Goal: Information Seeking & Learning: Learn about a topic

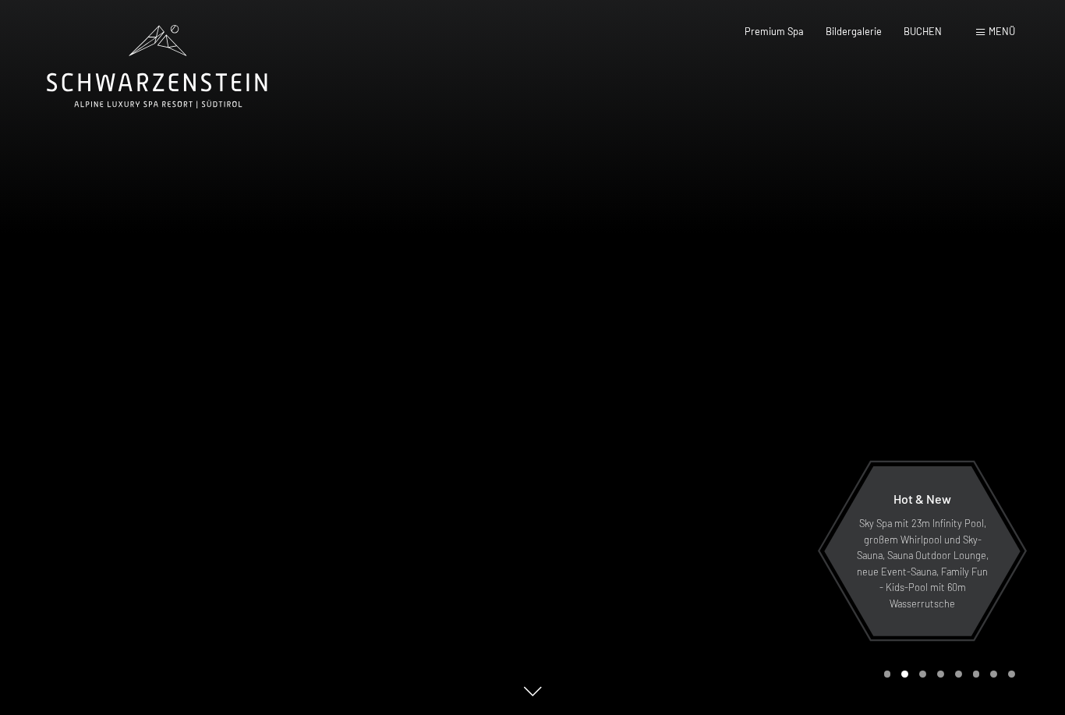
click at [996, 37] on span "Menü" at bounding box center [1002, 31] width 27 height 12
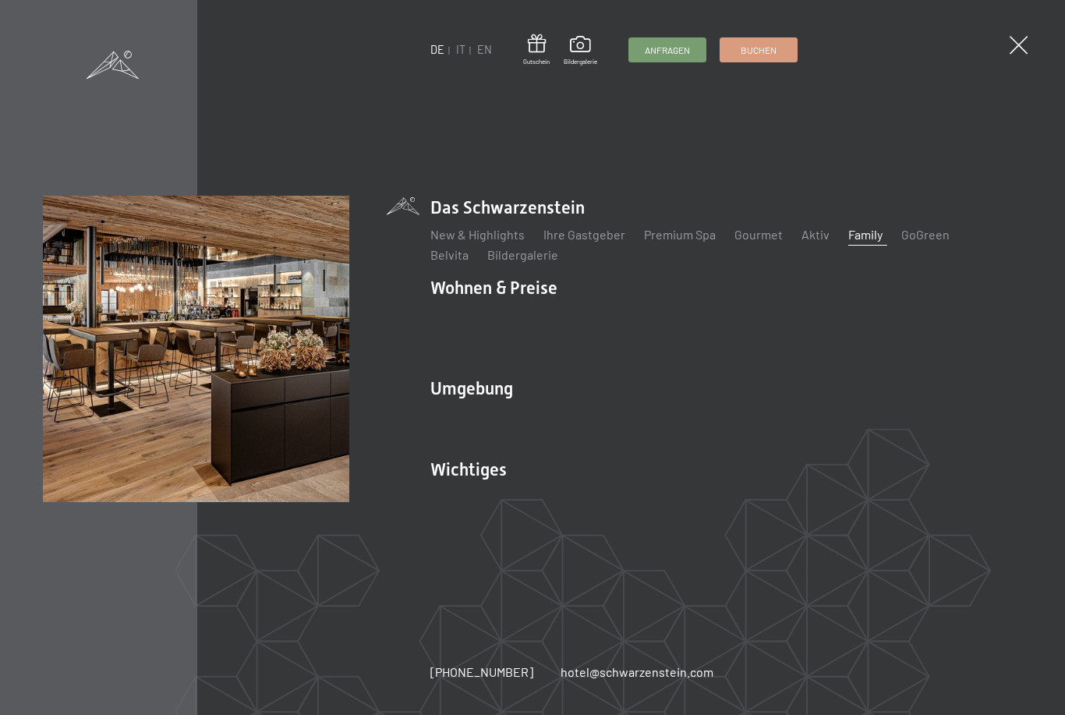
click at [862, 242] on link "Family" at bounding box center [865, 234] width 34 height 15
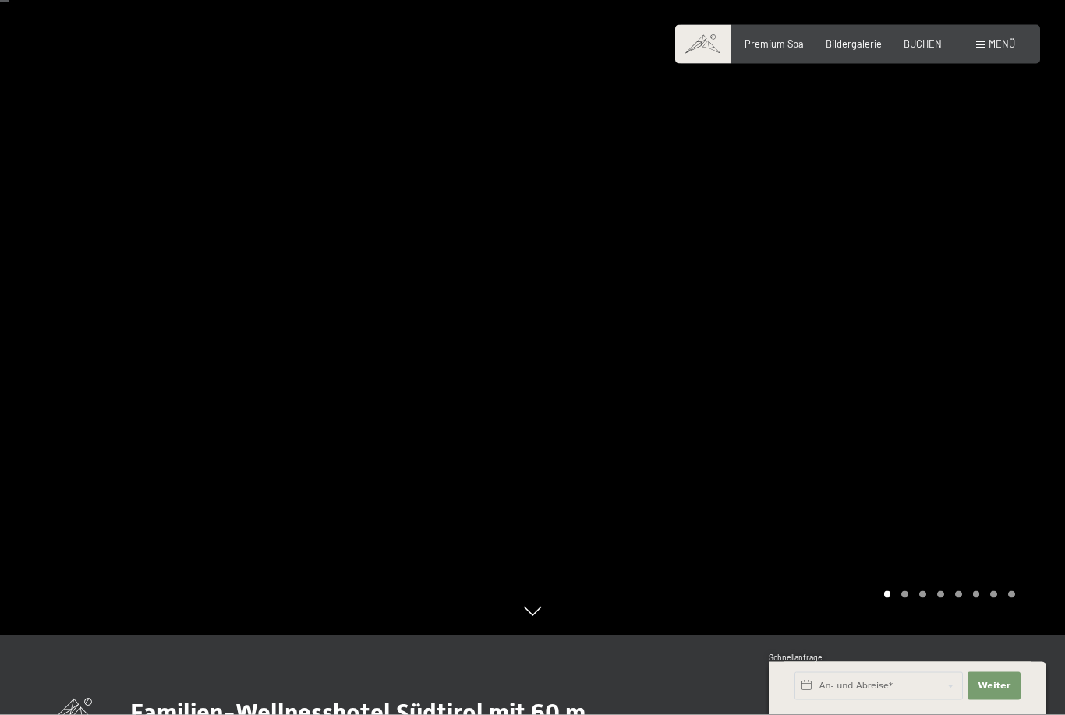
click at [1023, 338] on div at bounding box center [799, 277] width 533 height 715
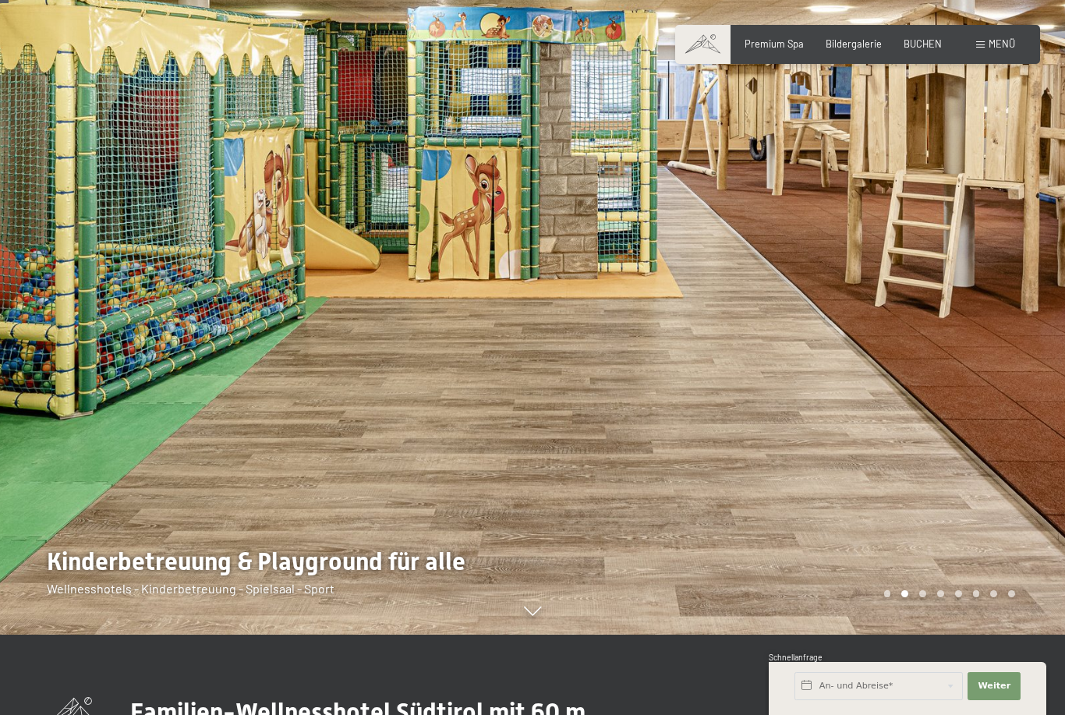
click at [1025, 351] on div at bounding box center [799, 277] width 533 height 715
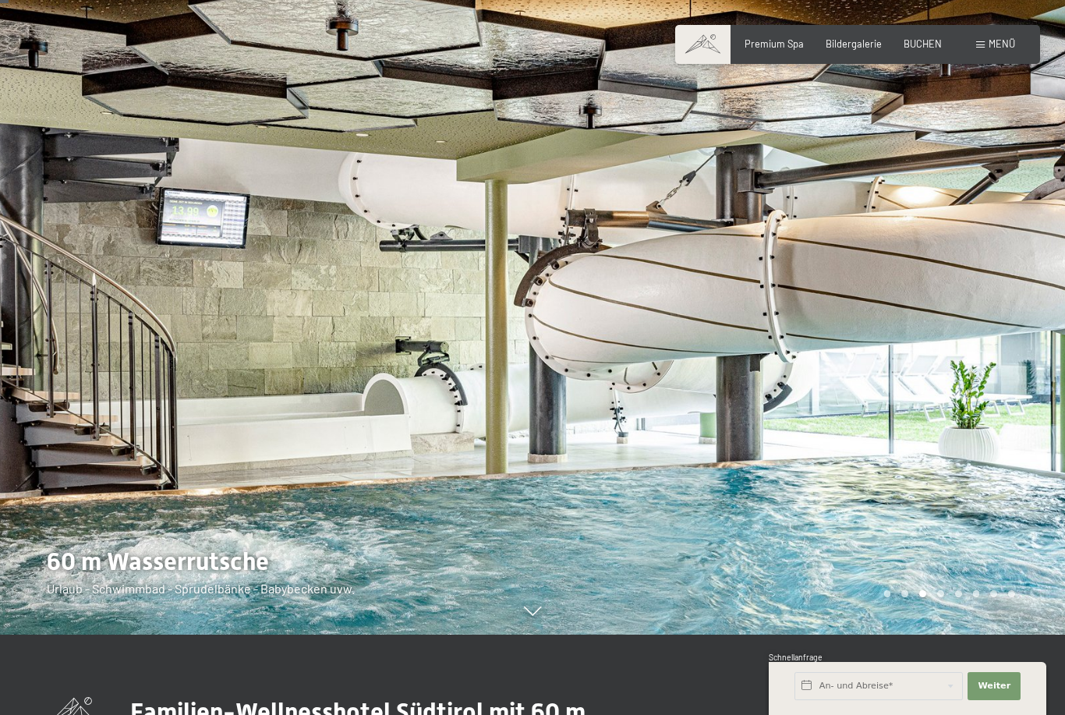
click at [1007, 374] on div at bounding box center [799, 277] width 533 height 715
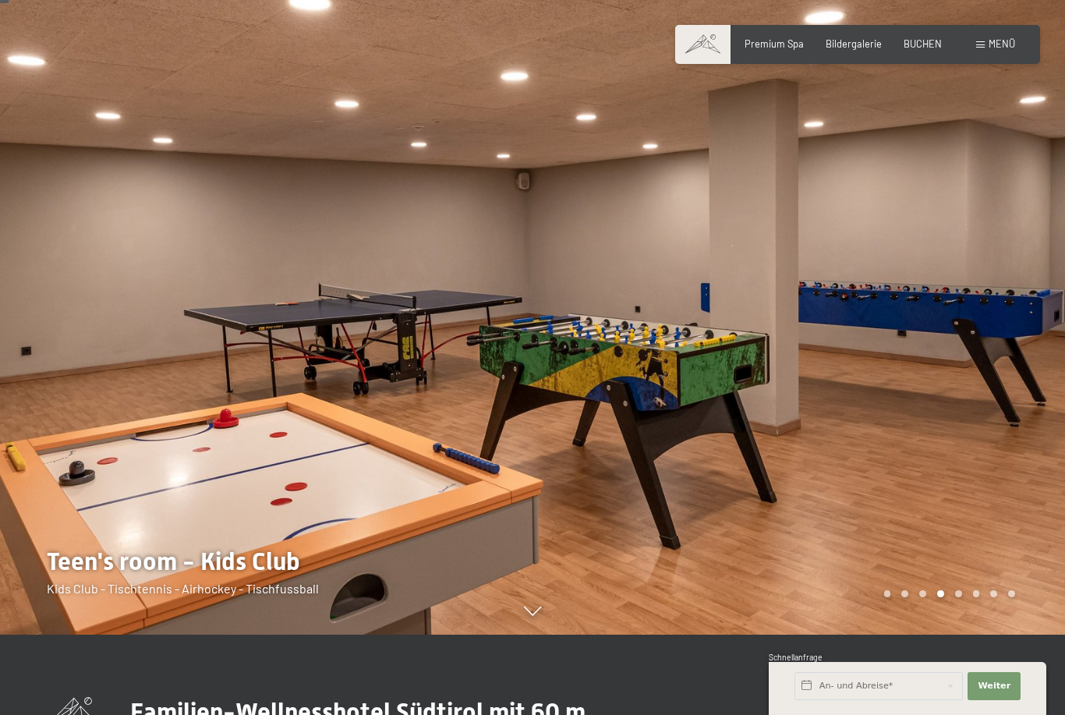
click at [1009, 381] on div at bounding box center [799, 277] width 533 height 715
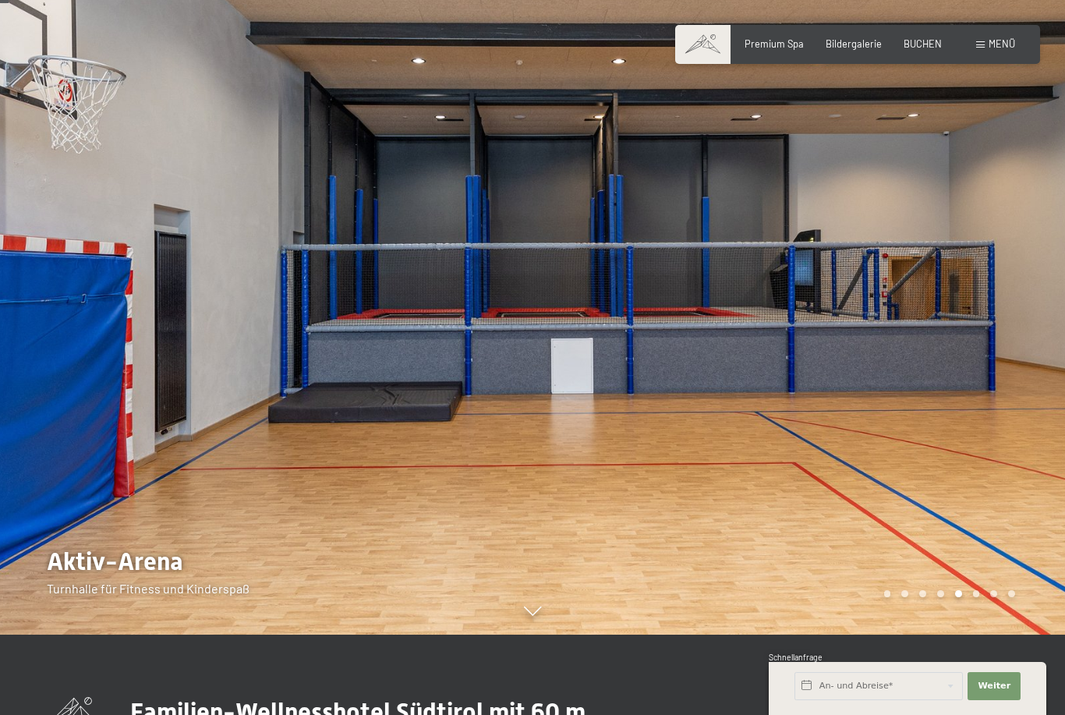
click at [1021, 414] on div at bounding box center [799, 277] width 533 height 715
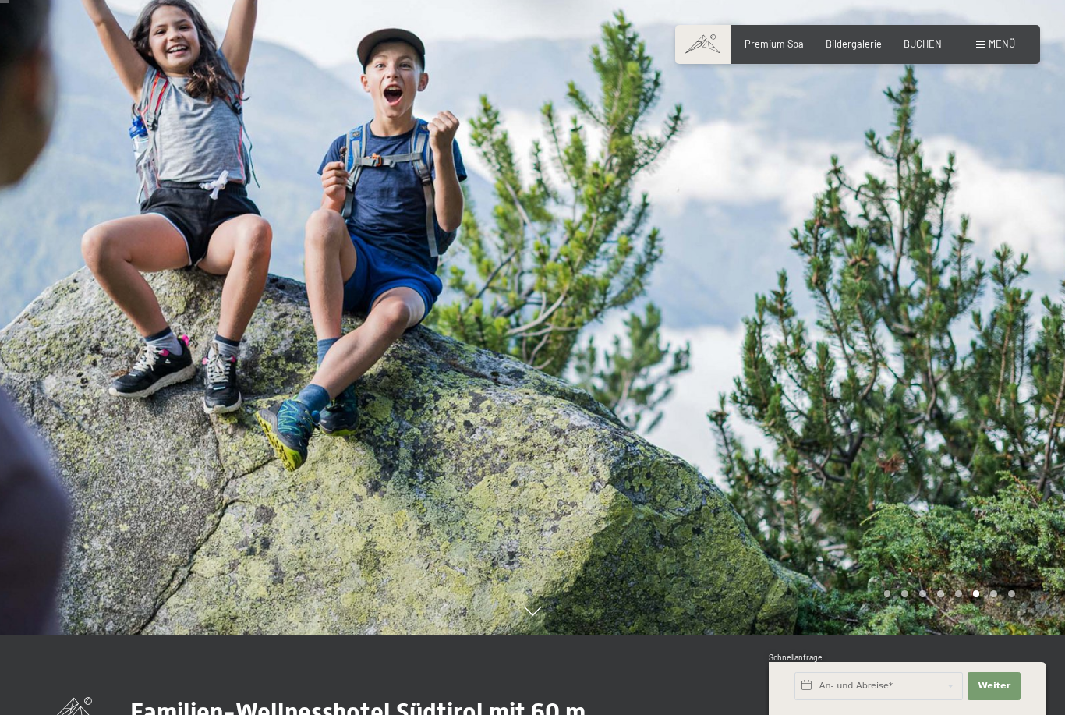
click at [1018, 416] on div at bounding box center [799, 277] width 533 height 715
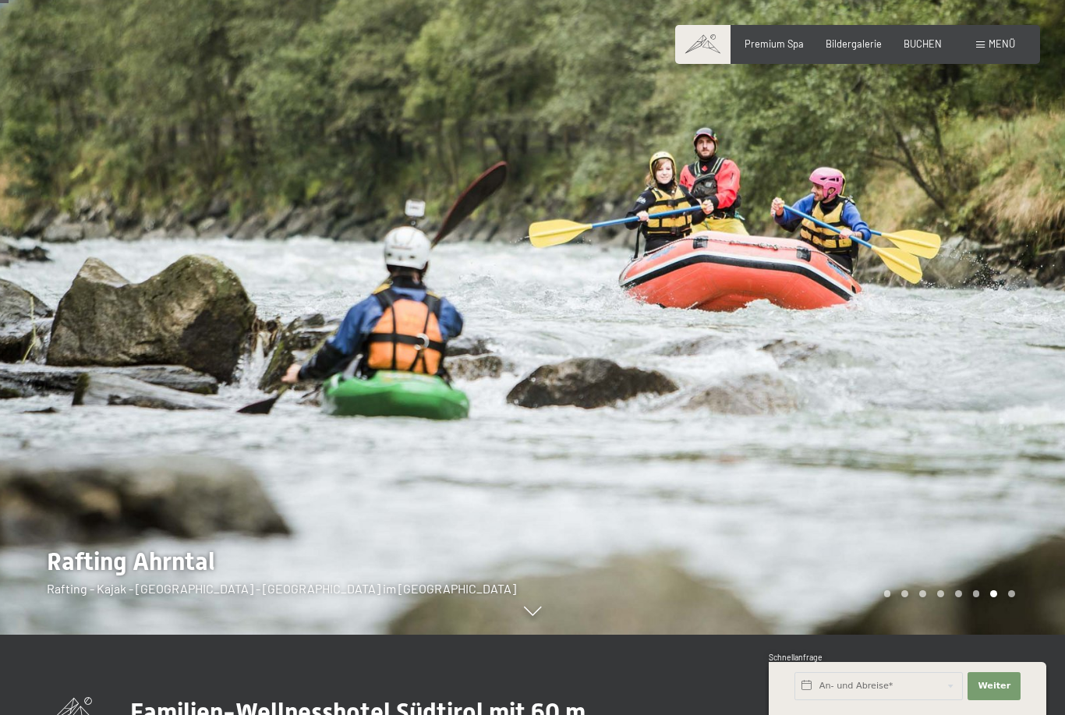
click at [1023, 407] on div at bounding box center [799, 277] width 533 height 715
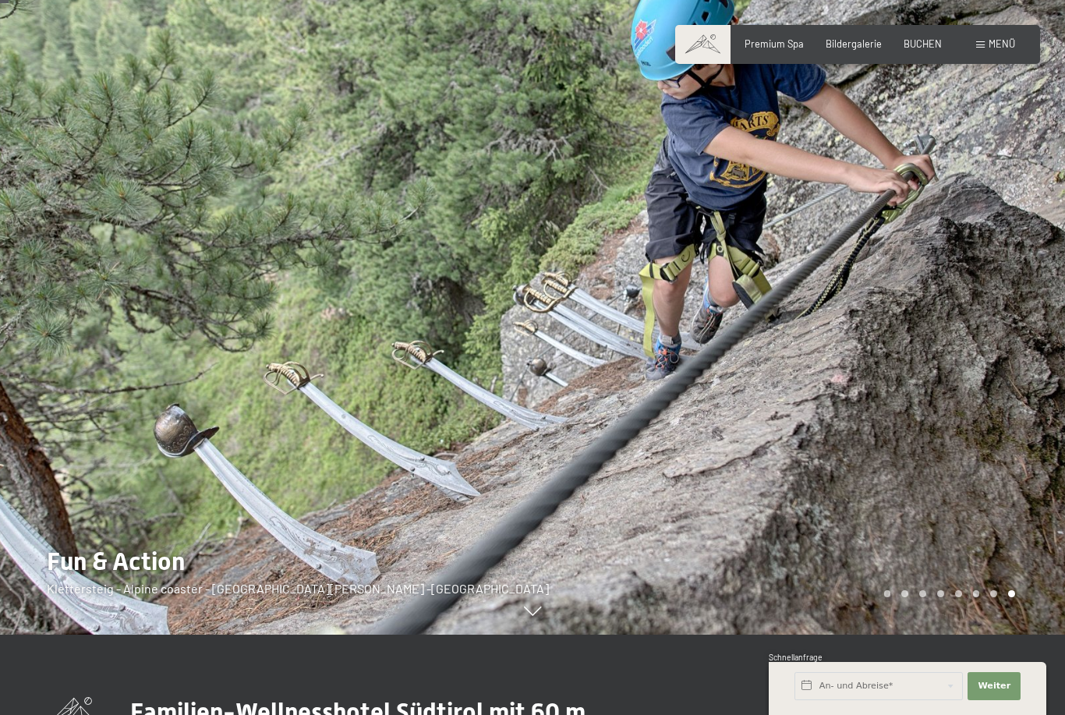
click at [1026, 407] on div at bounding box center [799, 277] width 533 height 715
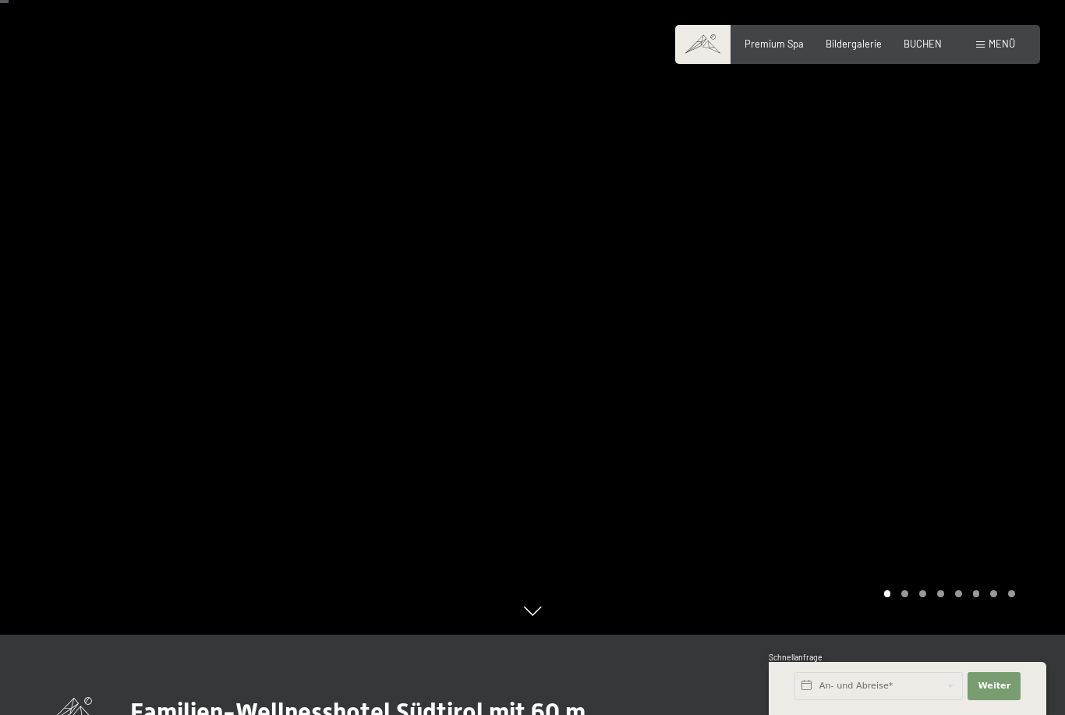
click at [1025, 413] on div at bounding box center [799, 277] width 533 height 715
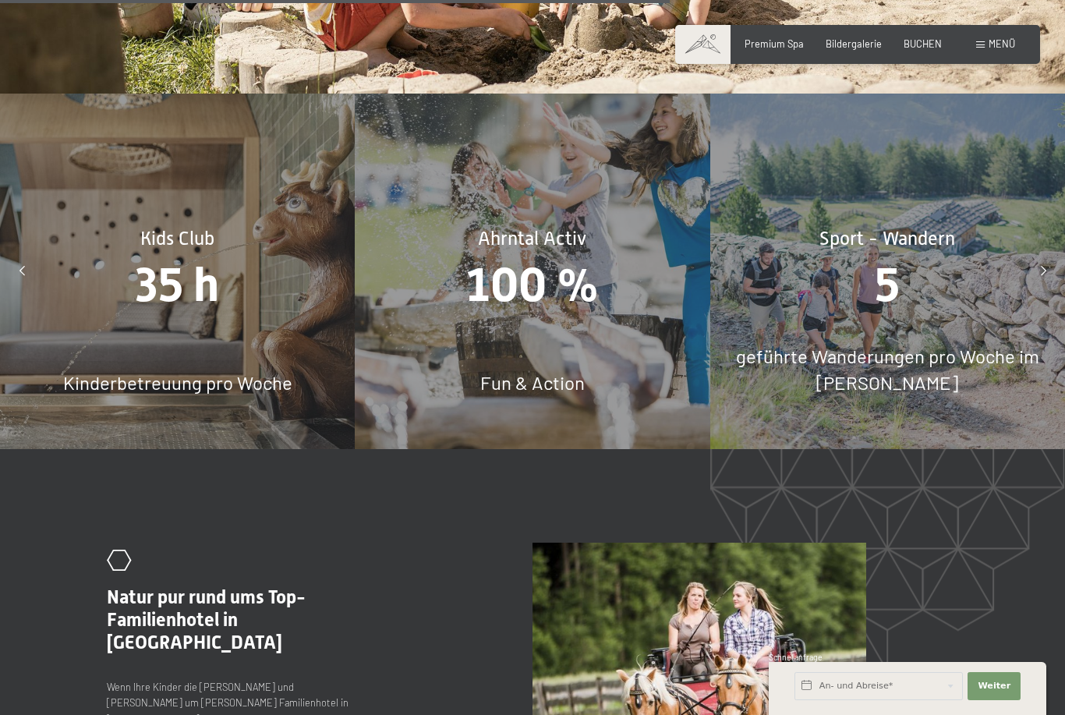
scroll to position [6113, 0]
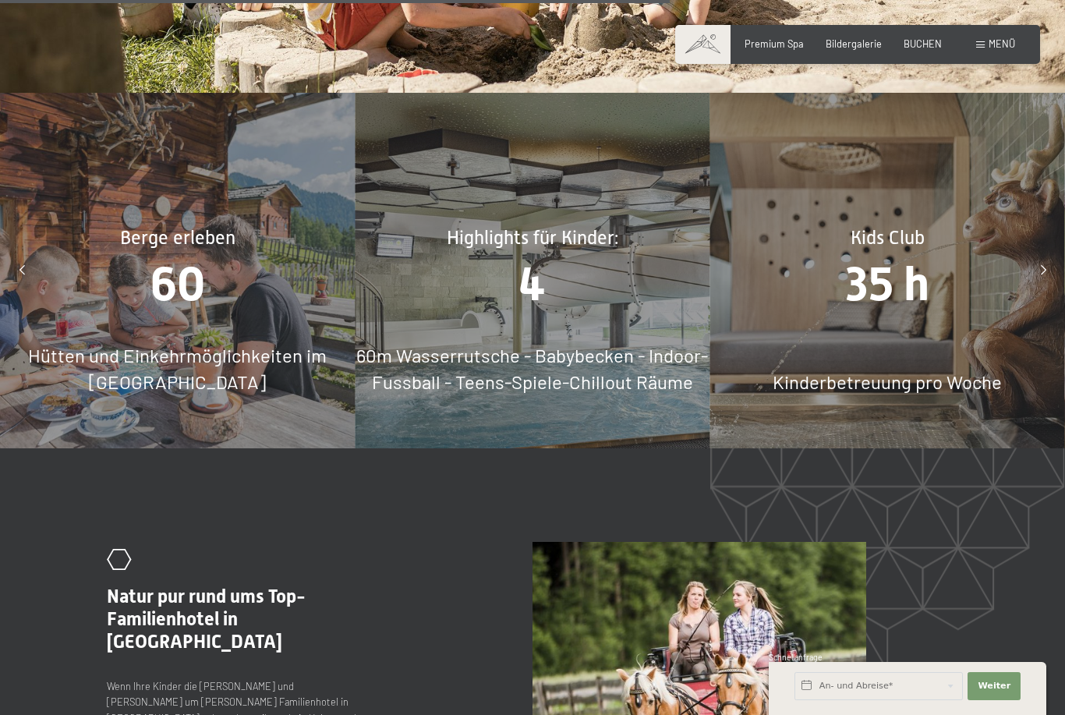
click at [546, 256] on span "4" at bounding box center [532, 283] width 27 height 55
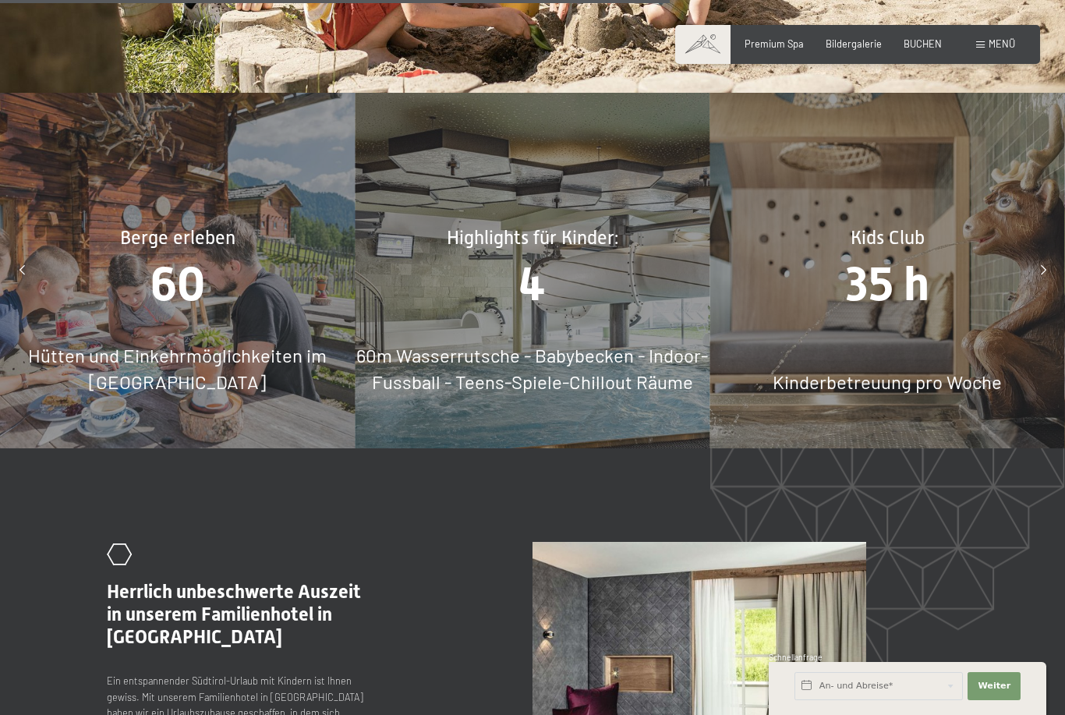
click at [651, 363] on div "Highlights für Kinder: 4 60m Wasserrutsche - Babybecken - Indoor-Fussball - Tee…" at bounding box center [532, 270] width 355 height 355
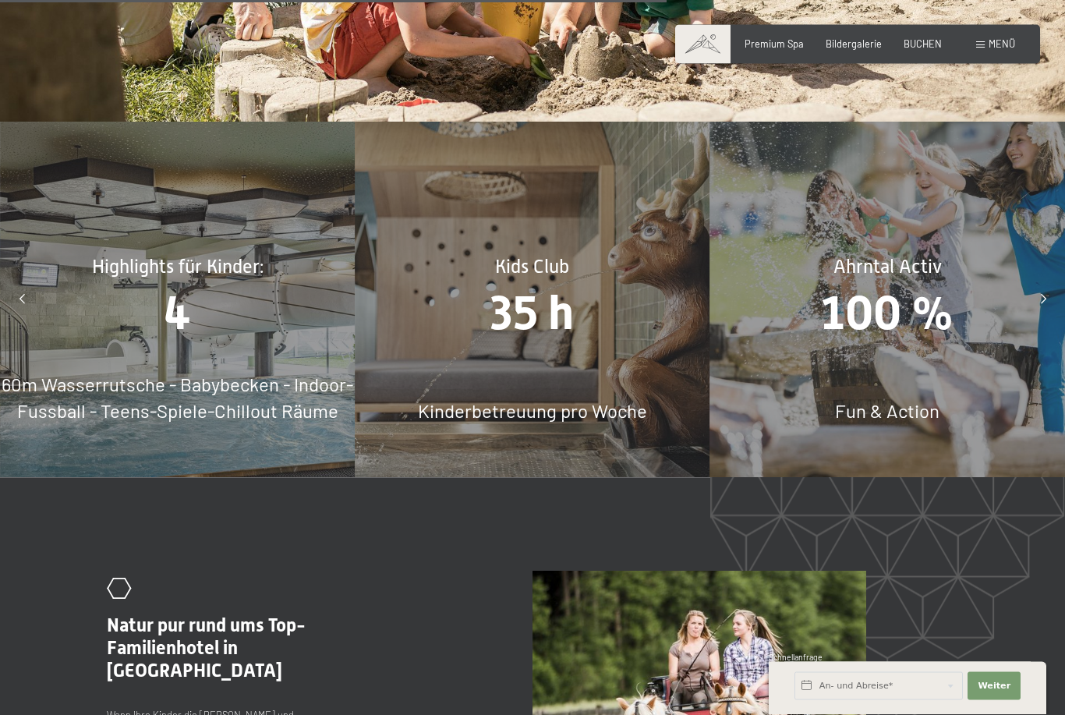
scroll to position [6081, 0]
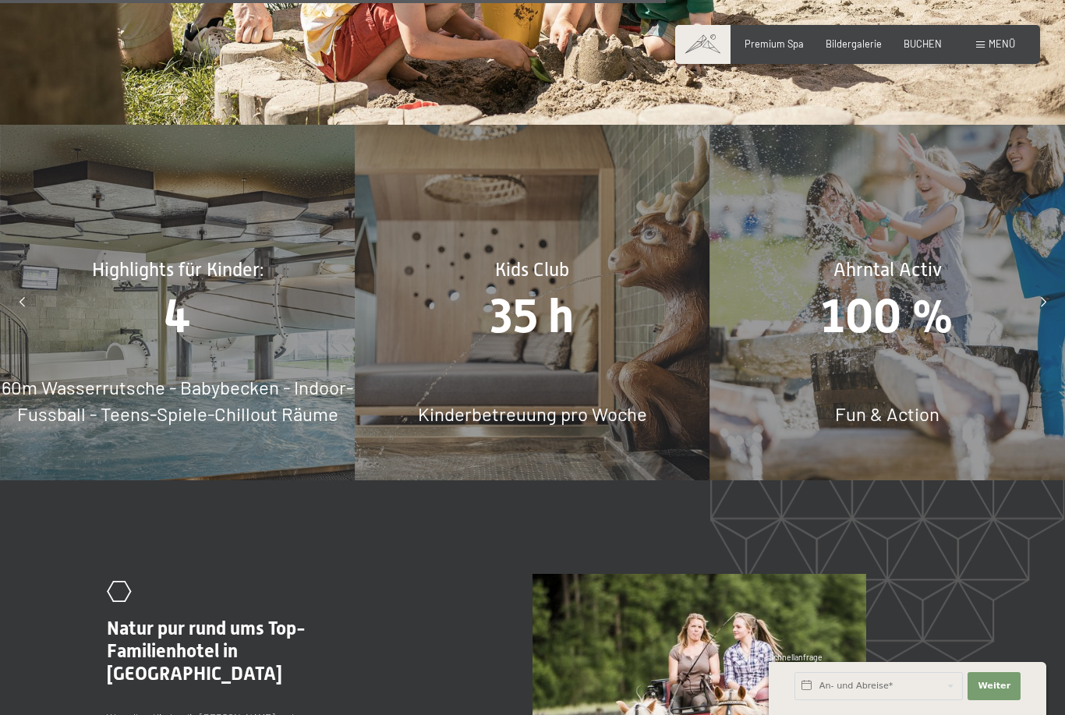
click at [901, 402] on span "Fun & Action" at bounding box center [887, 413] width 104 height 23
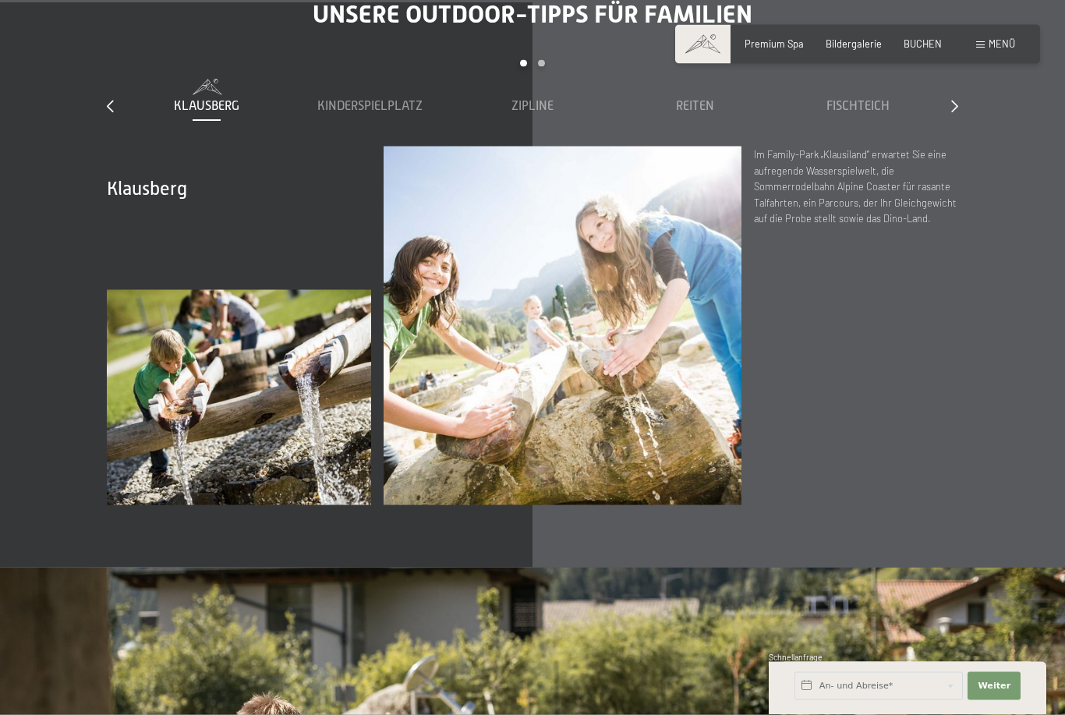
scroll to position [5040, 0]
